Goal: Task Accomplishment & Management: Manage account settings

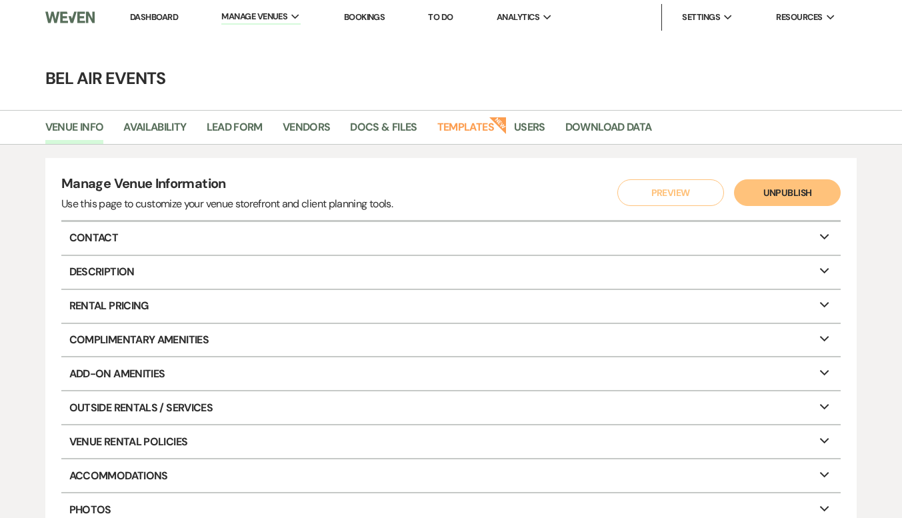
click at [155, 17] on link "Dashboard" at bounding box center [154, 16] width 48 height 11
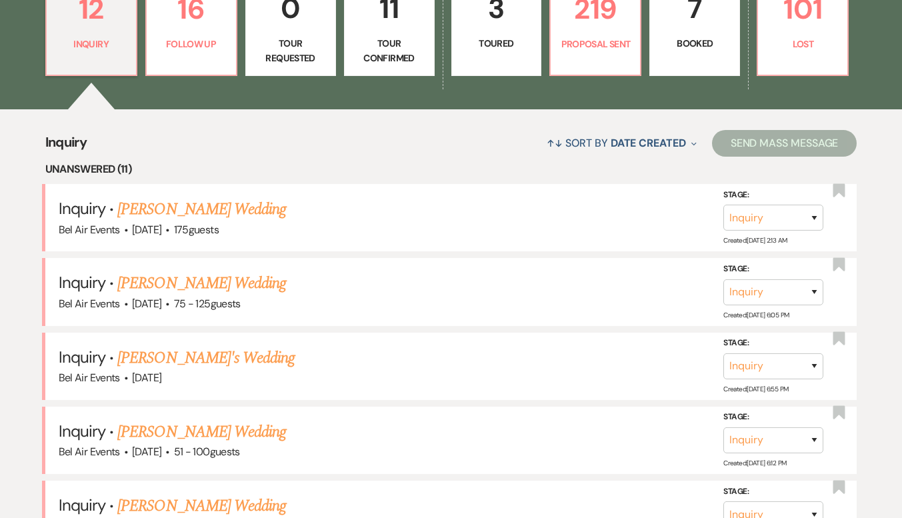
scroll to position [667, 0]
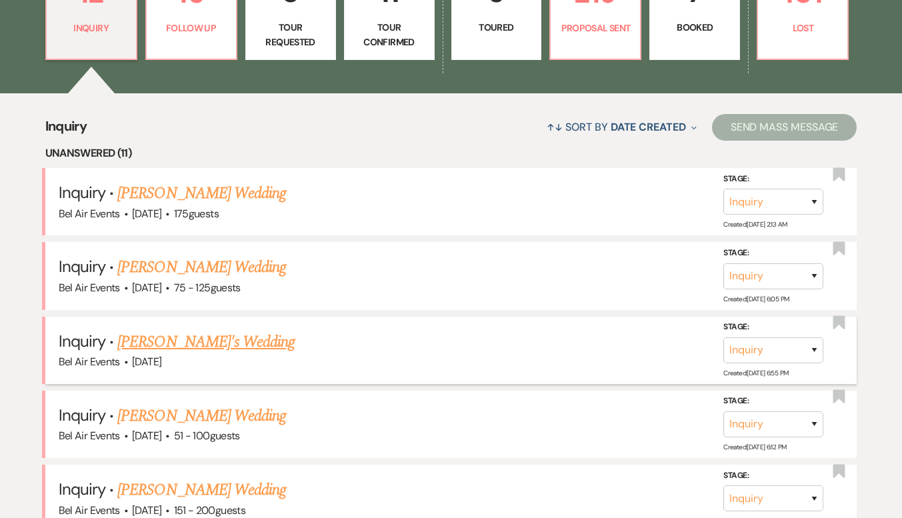
click at [191, 345] on link "[PERSON_NAME]'s Wedding" at bounding box center [205, 342] width 177 height 24
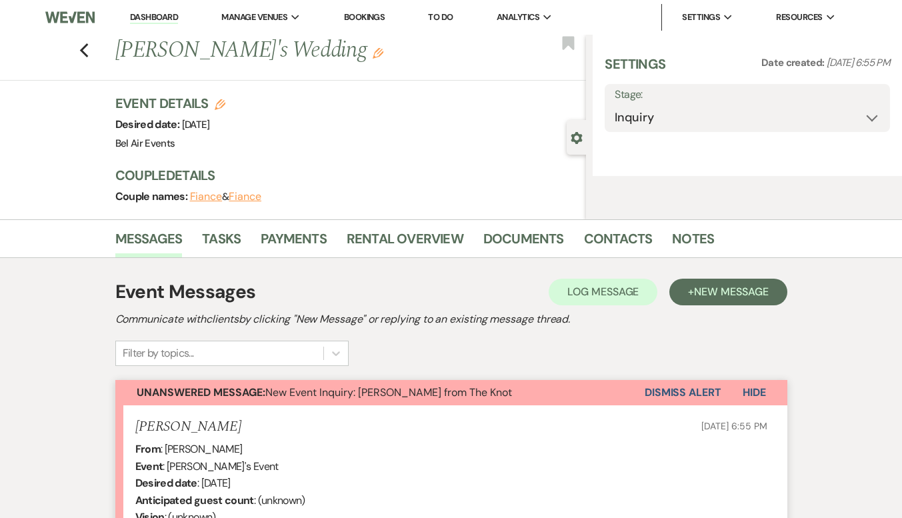
select select "2"
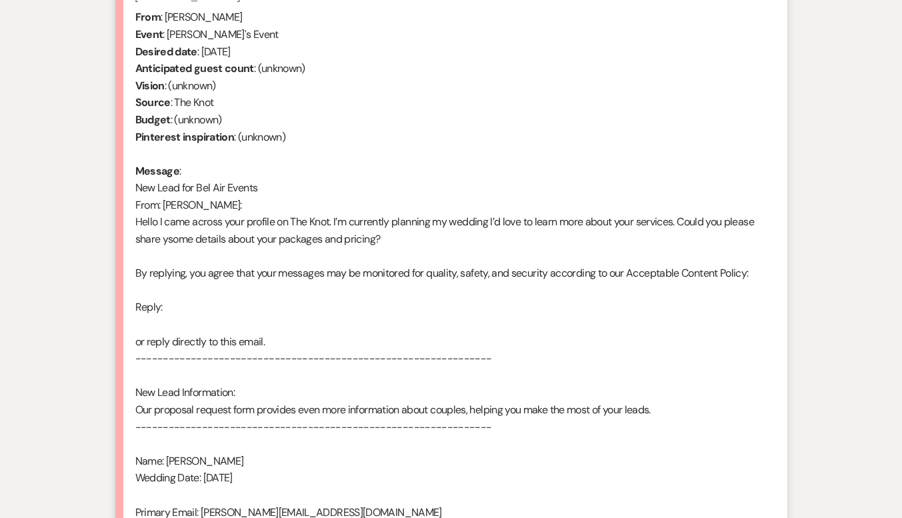
scroll to position [758, 0]
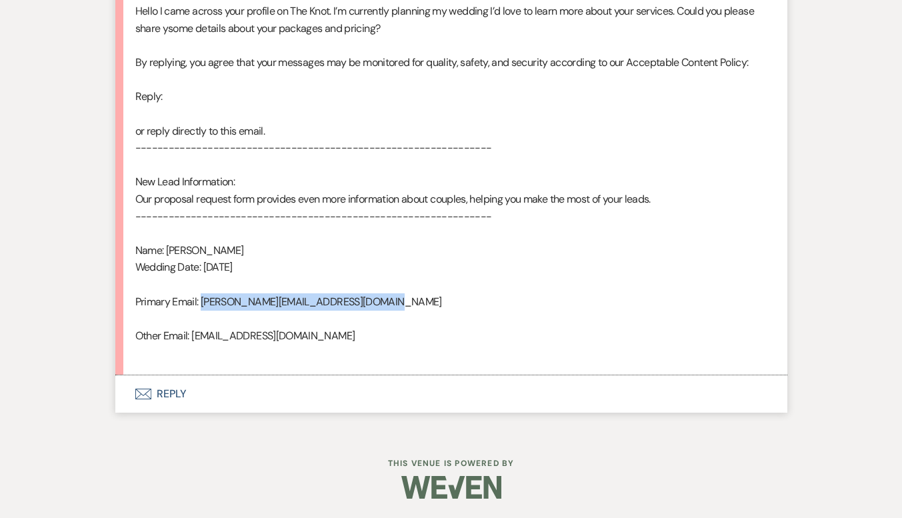
drag, startPoint x: 373, startPoint y: 301, endPoint x: 201, endPoint y: 302, distance: 171.4
click at [201, 302] on div "From : [PERSON_NAME] Event : [PERSON_NAME]'s Event Desired date : [DATE] Antici…" at bounding box center [451, 80] width 632 height 564
copy div "[PERSON_NAME][EMAIL_ADDRESS][DOMAIN_NAME]"
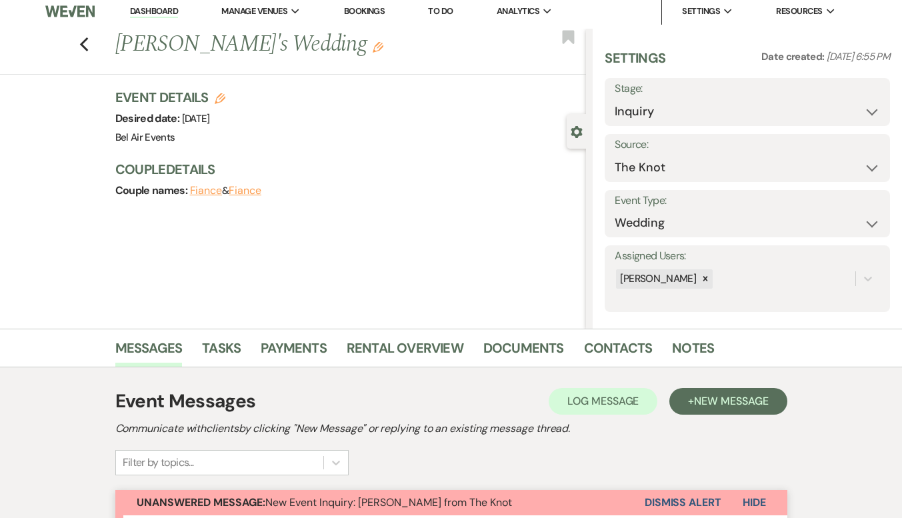
scroll to position [0, 0]
